Goal: Task Accomplishment & Management: Use online tool/utility

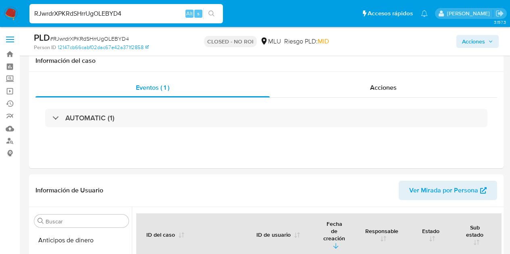
select select "10"
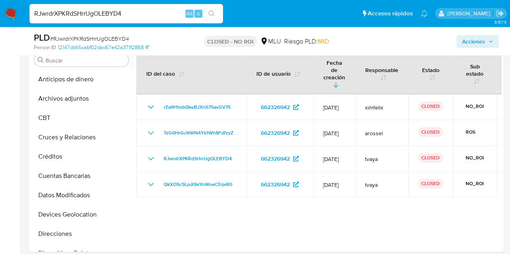
scroll to position [158, 0]
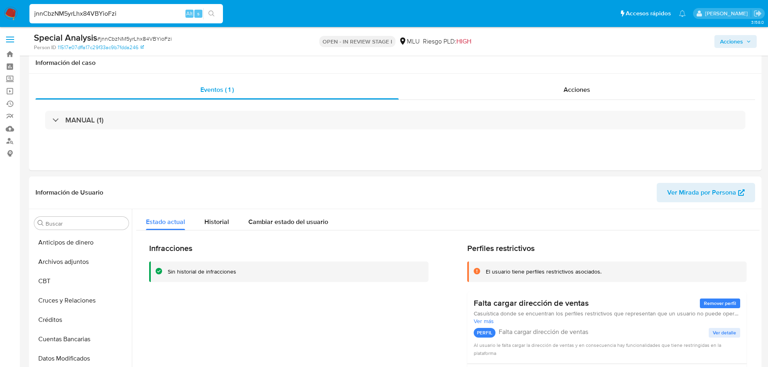
select select "10"
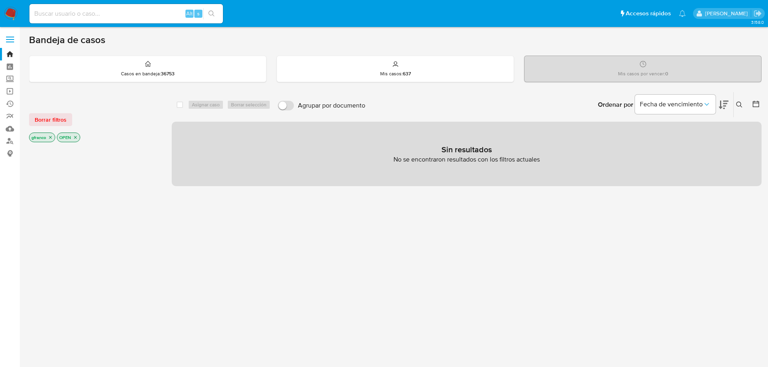
click at [101, 15] on input at bounding box center [125, 13] width 193 height 10
paste input "pkGmcXJcAX0R0efE1Xpy48vj"
type input "pkGmcXJcAX0R0efE1Xpy48vj"
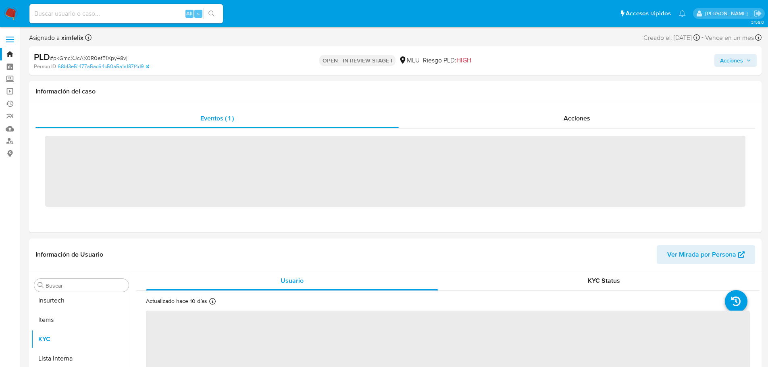
scroll to position [360, 0]
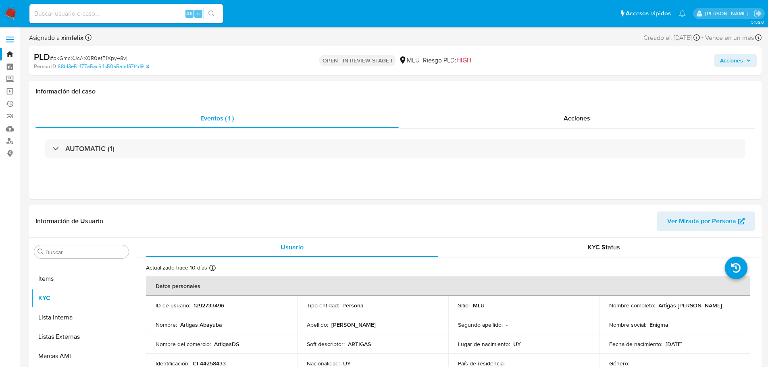
select select "10"
click at [576, 308] on div "Sitio : MLU" at bounding box center [524, 305] width 132 height 7
click at [580, 125] on div "Acciones" at bounding box center [577, 118] width 356 height 19
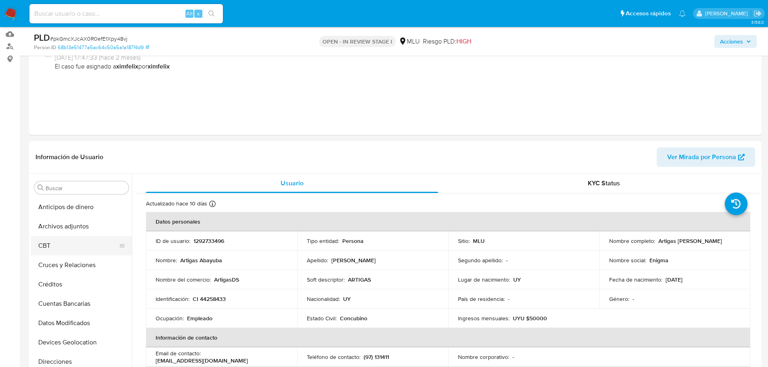
scroll to position [81, 0]
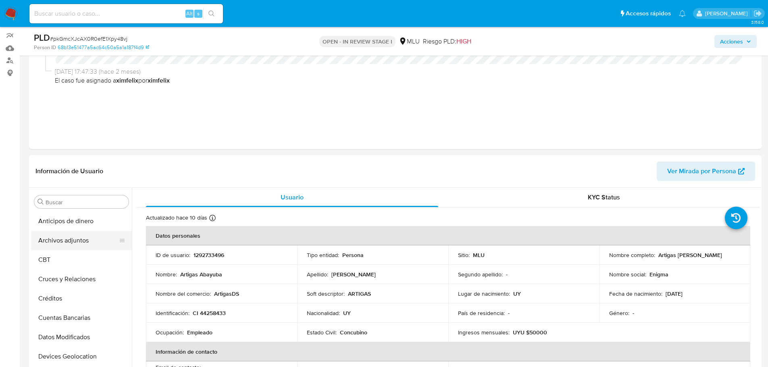
click at [60, 243] on button "Archivos adjuntos" at bounding box center [78, 240] width 94 height 19
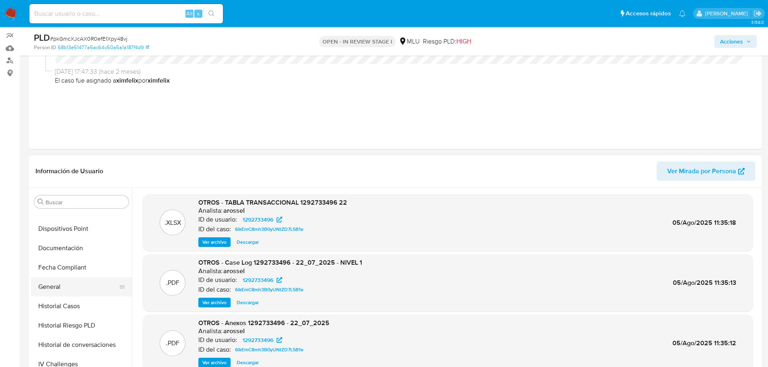
scroll to position [202, 0]
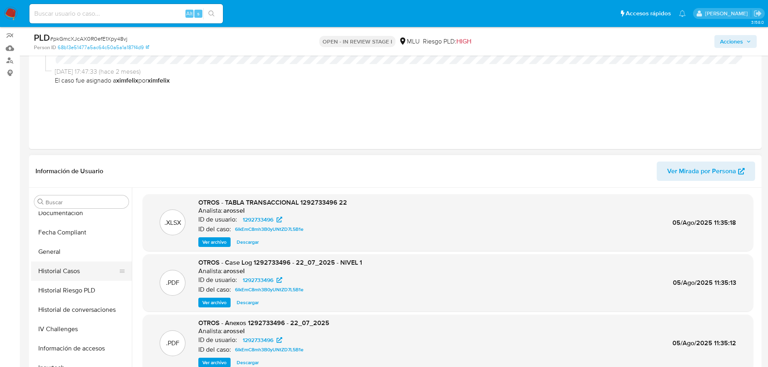
click at [73, 274] on button "Historial Casos" at bounding box center [78, 271] width 94 height 19
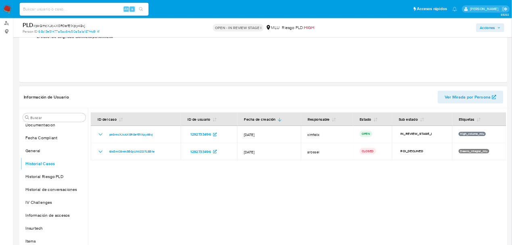
scroll to position [121, 0]
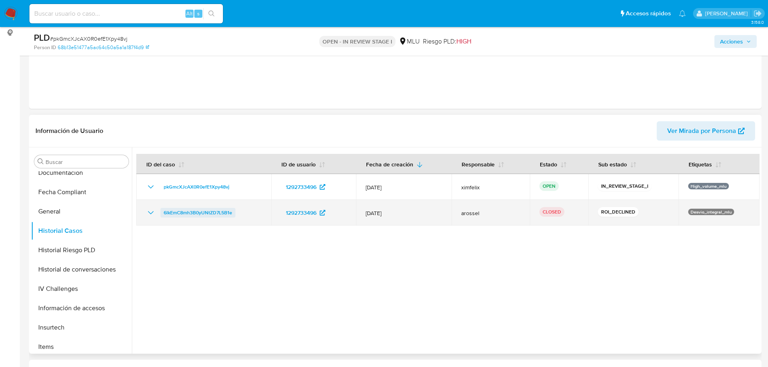
click at [226, 209] on span "6lkEmC8mh3B0yUNtZD7L5B1e" at bounding box center [198, 213] width 69 height 10
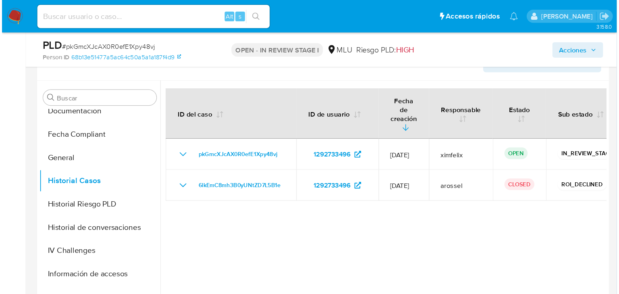
scroll to position [202, 0]
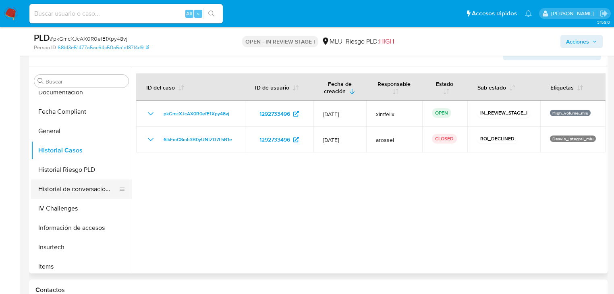
click at [77, 192] on button "Historial de conversaciones" at bounding box center [78, 188] width 94 height 19
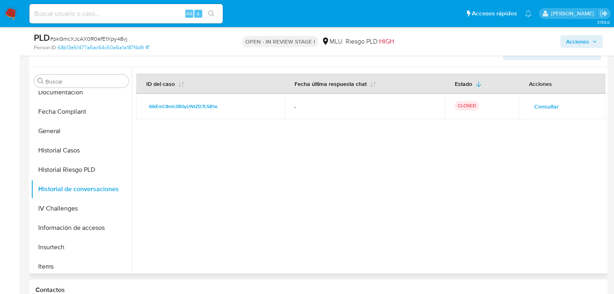
click at [552, 104] on span "Consultar" at bounding box center [546, 106] width 25 height 11
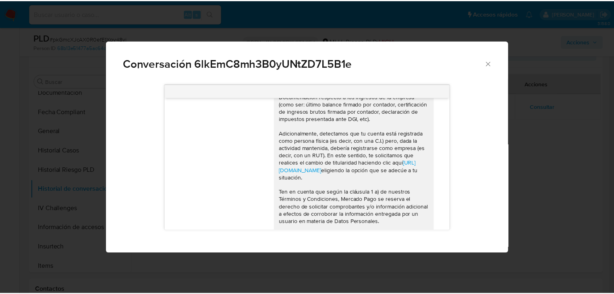
scroll to position [41, 0]
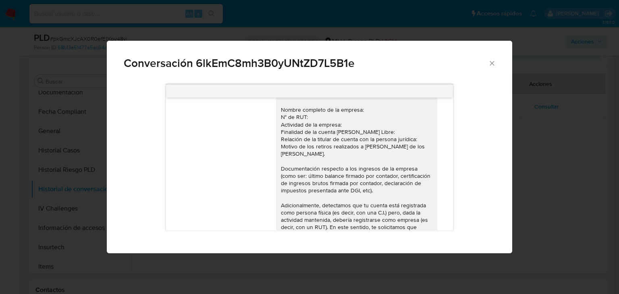
click at [495, 64] on icon "Cerrar" at bounding box center [492, 63] width 8 height 8
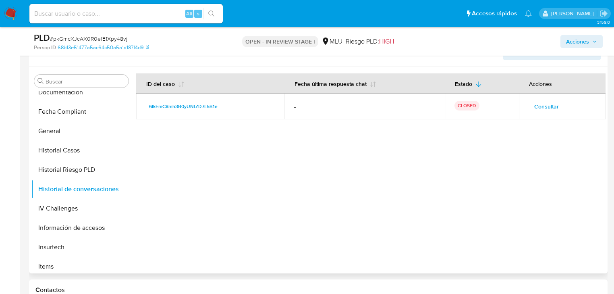
click at [148, 180] on div at bounding box center [369, 170] width 474 height 206
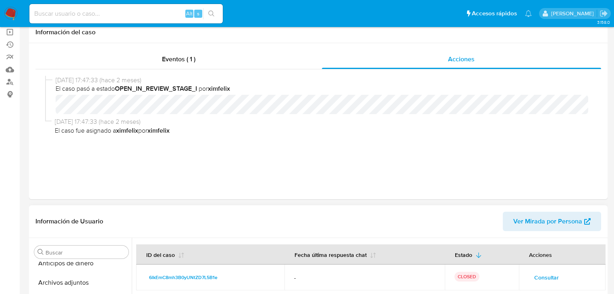
scroll to position [0, 0]
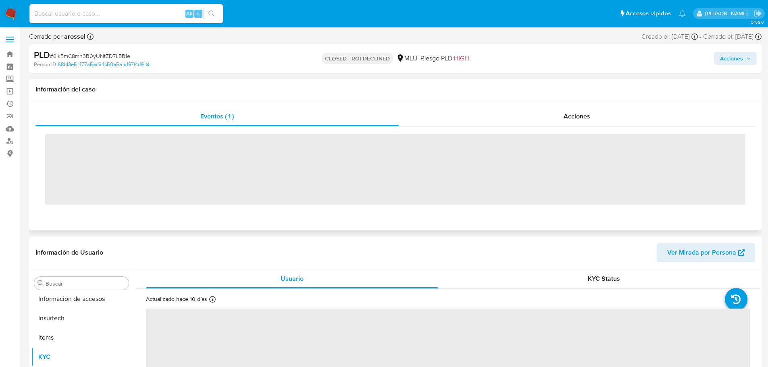
scroll to position [360, 0]
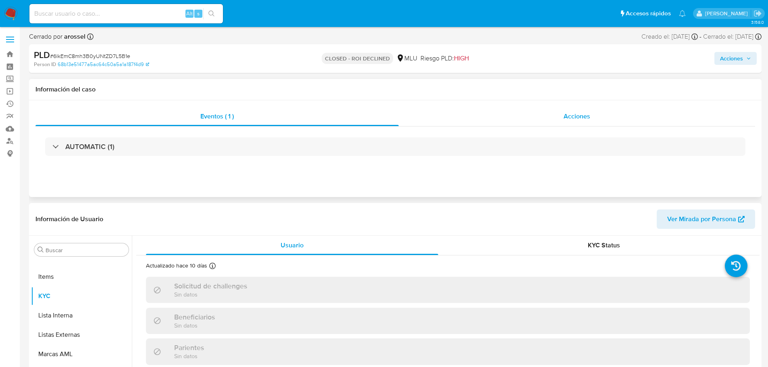
click at [526, 108] on div "Acciones" at bounding box center [577, 116] width 356 height 19
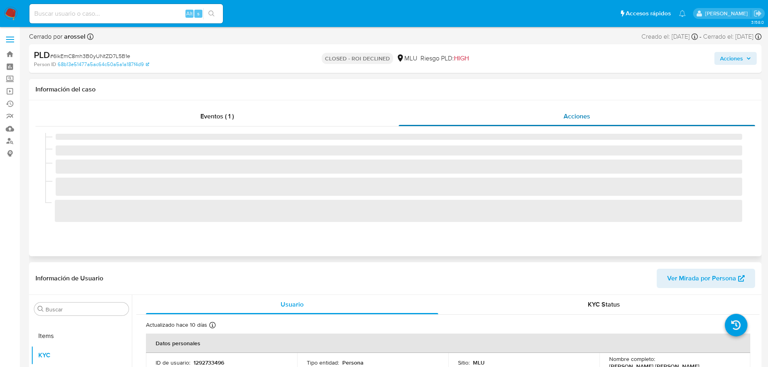
select select "10"
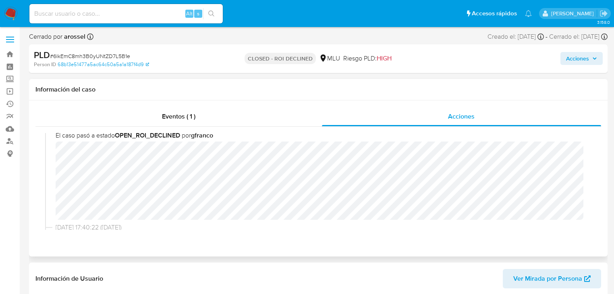
scroll to position [247, 0]
